Goal: Book appointment/travel/reservation

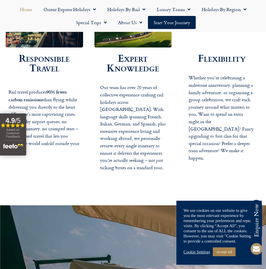
scroll to position [938, 0]
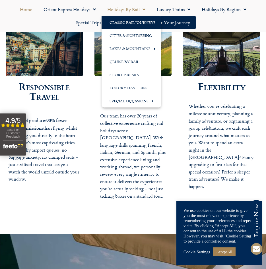
click at [136, 19] on link "Classic Rail Journeys" at bounding box center [132, 22] width 60 height 13
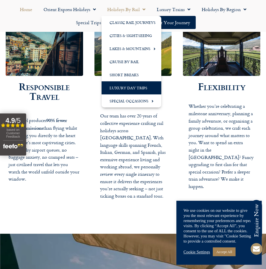
click at [121, 87] on link "Luxury Day Trips" at bounding box center [132, 87] width 60 height 13
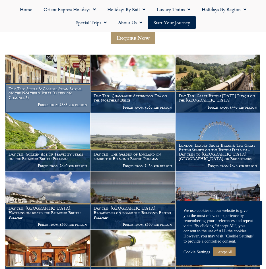
scroll to position [92, 0]
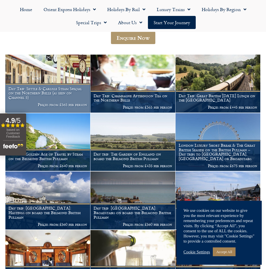
click at [60, 73] on img at bounding box center [47, 84] width 85 height 58
